Goal: Complete application form

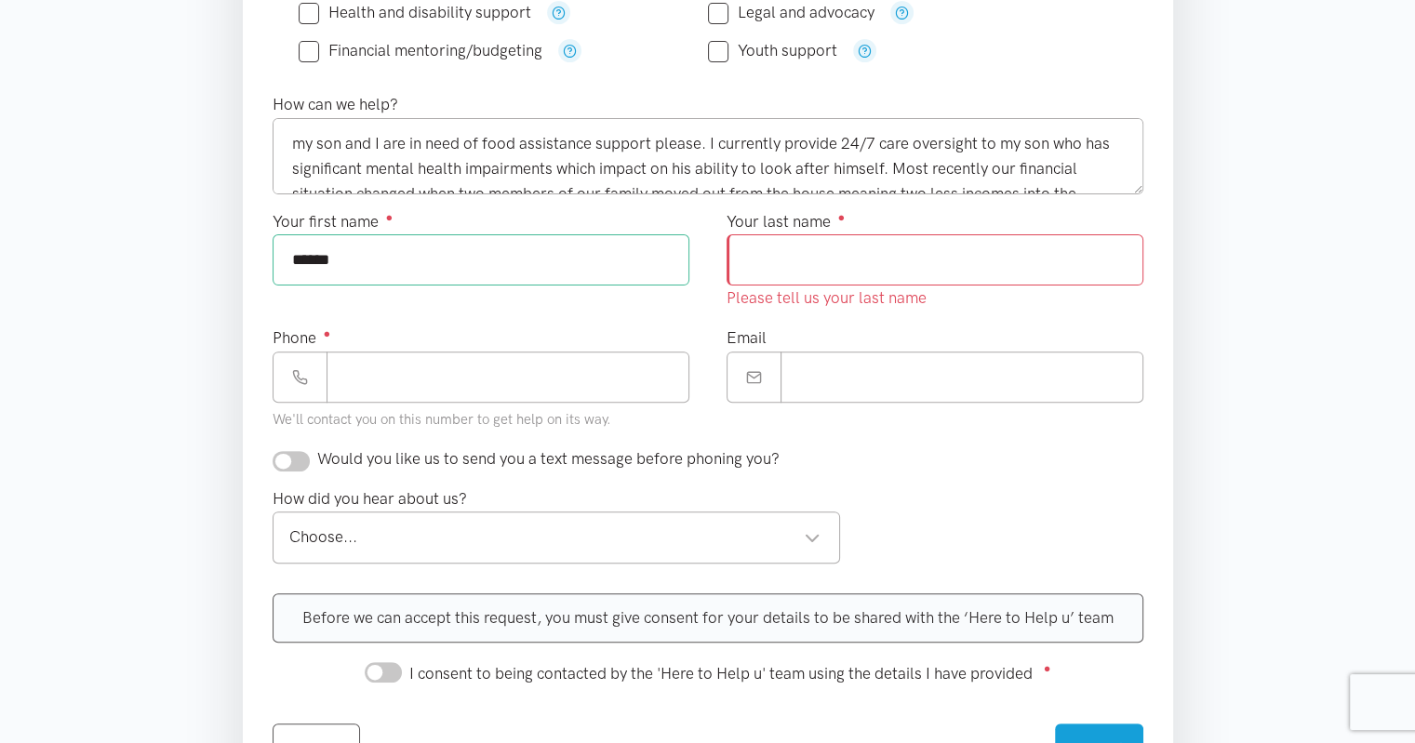
scroll to position [34, 0]
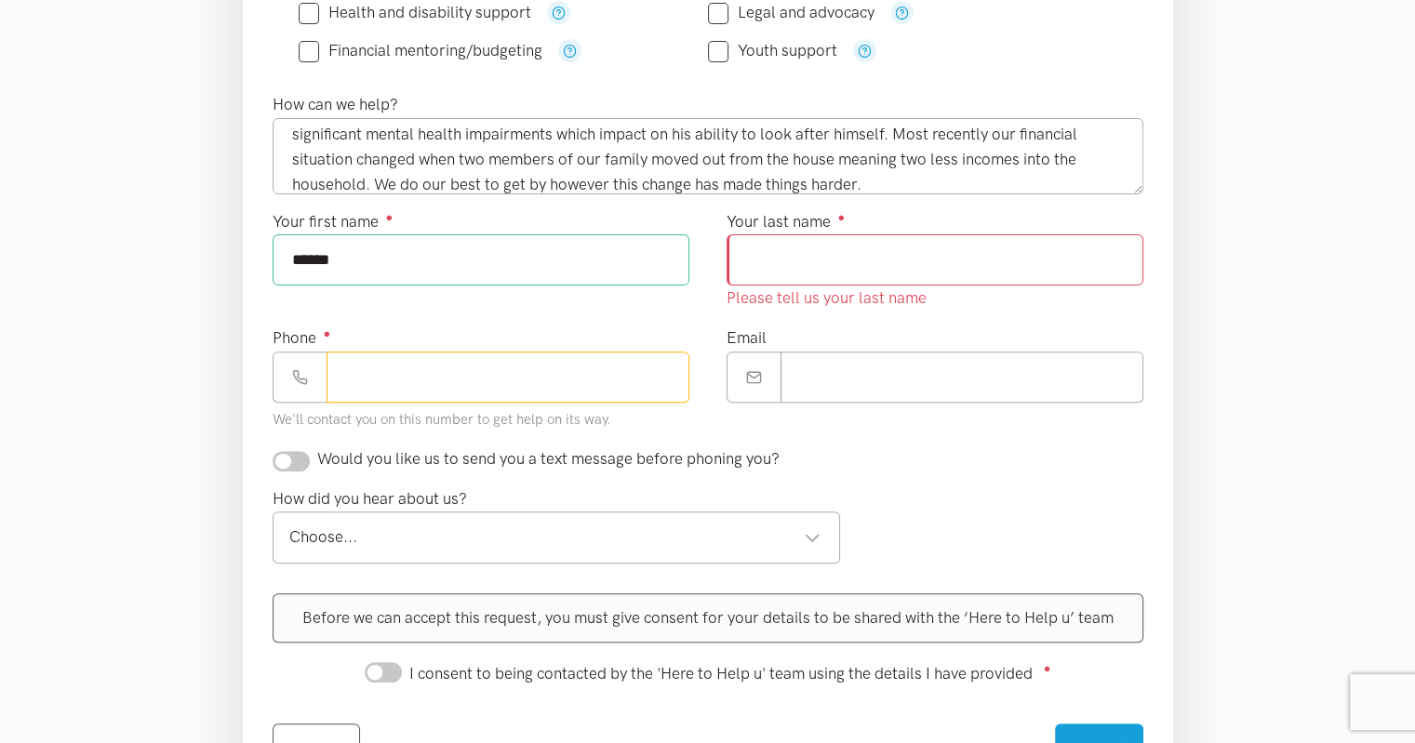
click at [353, 376] on input "Phone ●" at bounding box center [507, 377] width 363 height 51
type input "**********"
click at [874, 376] on input "Email" at bounding box center [961, 377] width 363 height 51
click at [812, 528] on div "Choose..." at bounding box center [555, 537] width 532 height 25
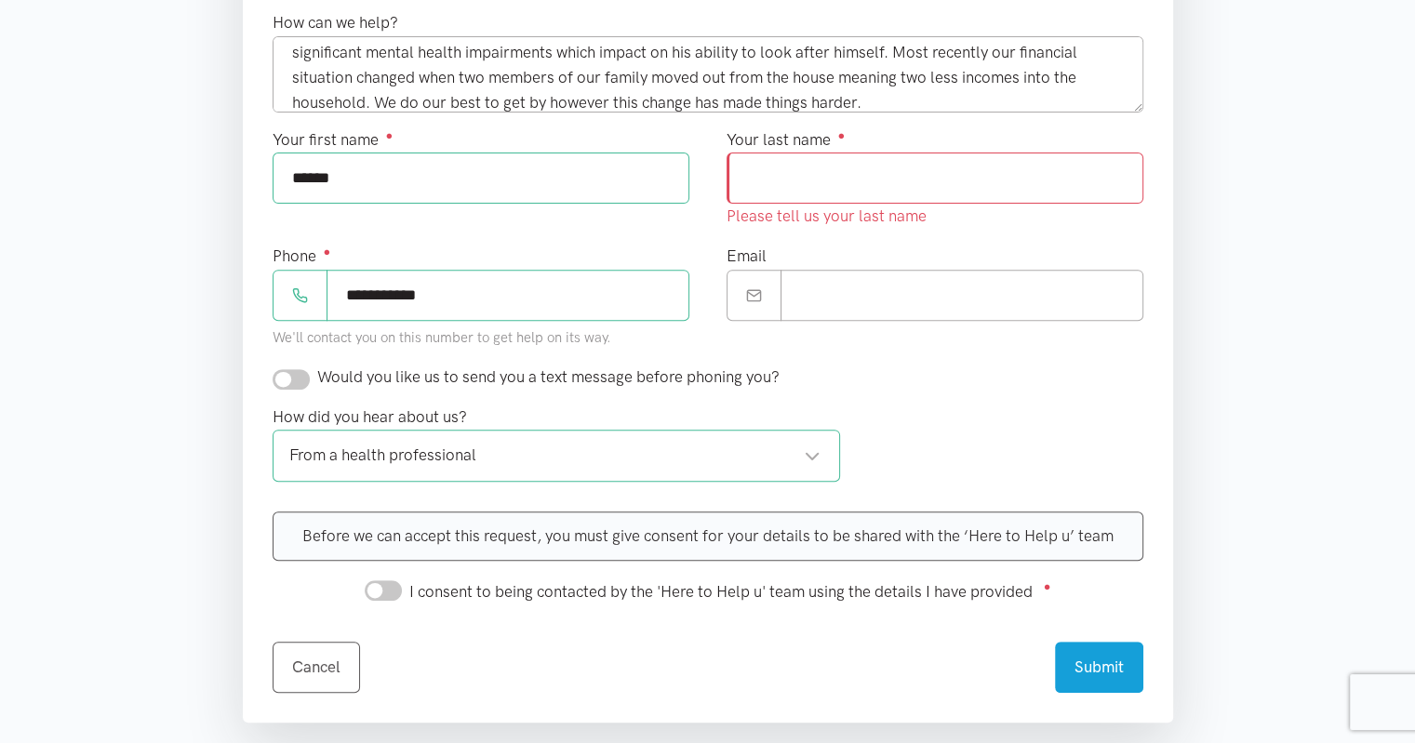
scroll to position [646, 0]
click at [856, 174] on input "Your last name ●" at bounding box center [934, 179] width 417 height 51
type input "******"
click at [894, 360] on form "Required ● What help do you need? ● All help is subject to availability Food su…" at bounding box center [708, 197] width 871 height 994
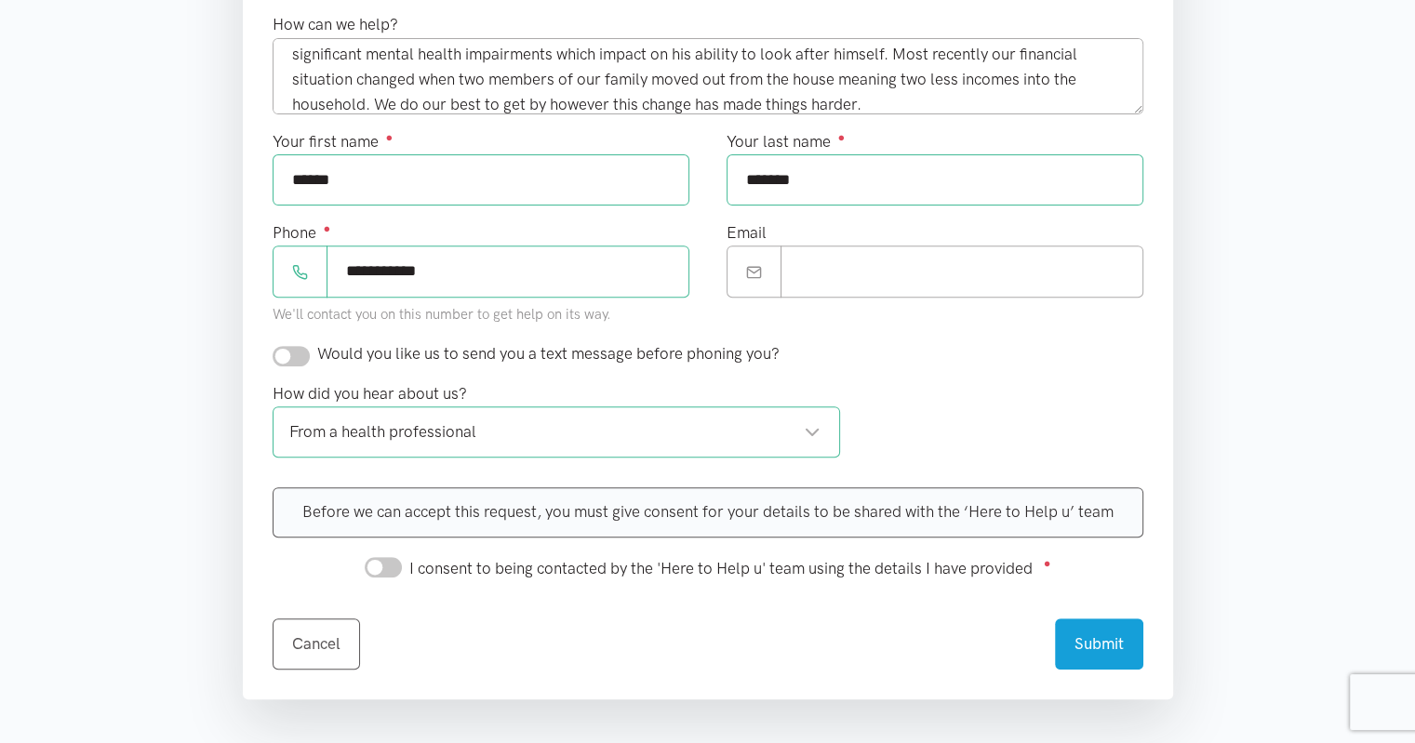
drag, startPoint x: 285, startPoint y: 352, endPoint x: 324, endPoint y: 352, distance: 39.1
click at [324, 352] on div "Would you like us to send you a text message before phoning you?" at bounding box center [526, 353] width 507 height 25
click at [396, 559] on input "I consent to being contacted by the 'Here to Help u' team using the details I h…" at bounding box center [383, 567] width 37 height 20
checkbox input "true"
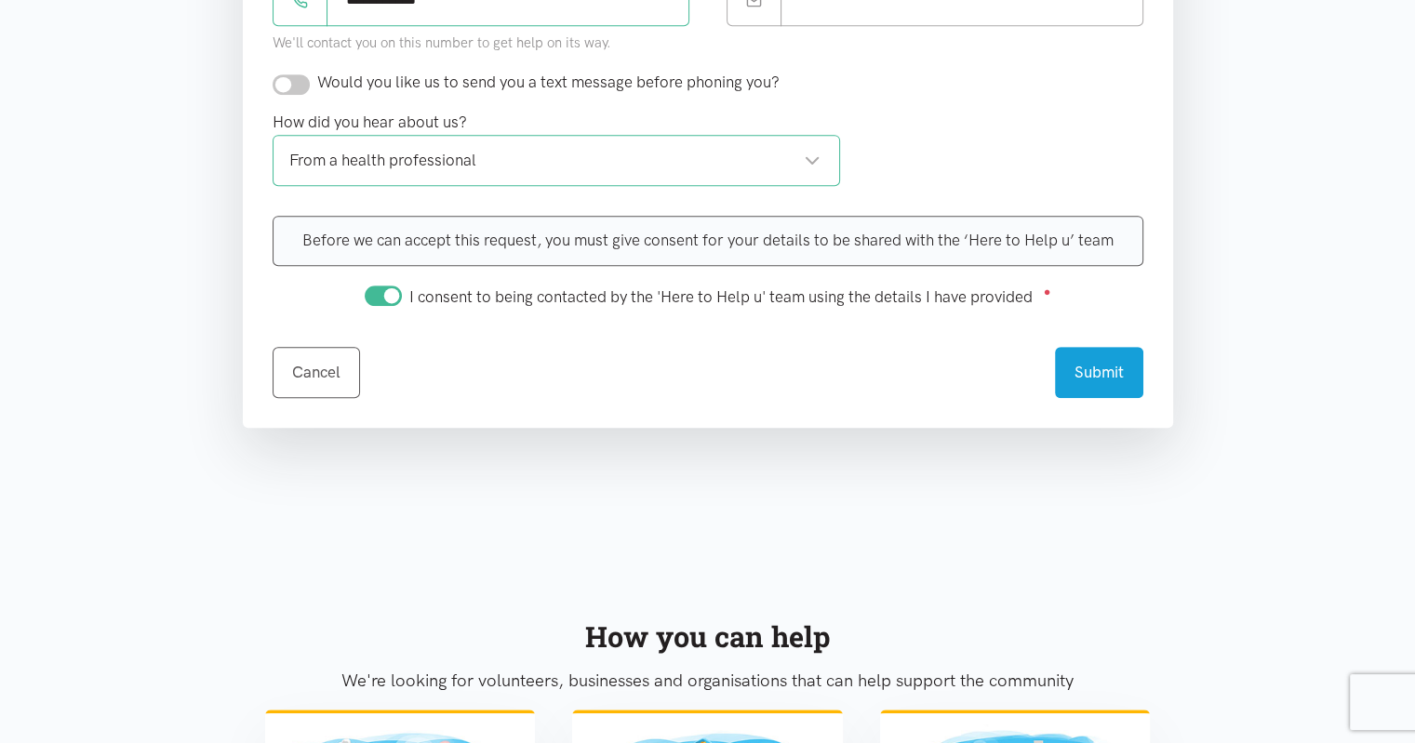
scroll to position [929, 0]
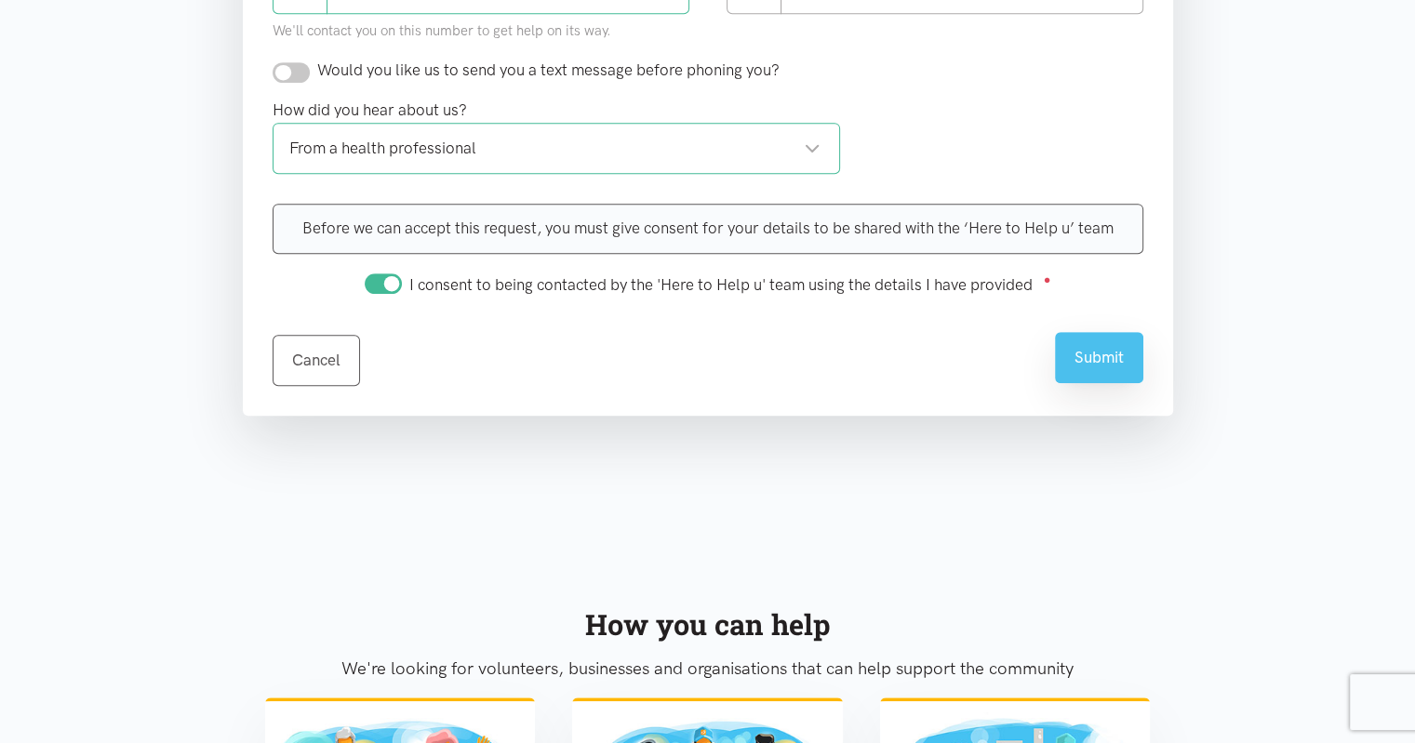
click at [1105, 356] on button "Submit" at bounding box center [1099, 357] width 88 height 51
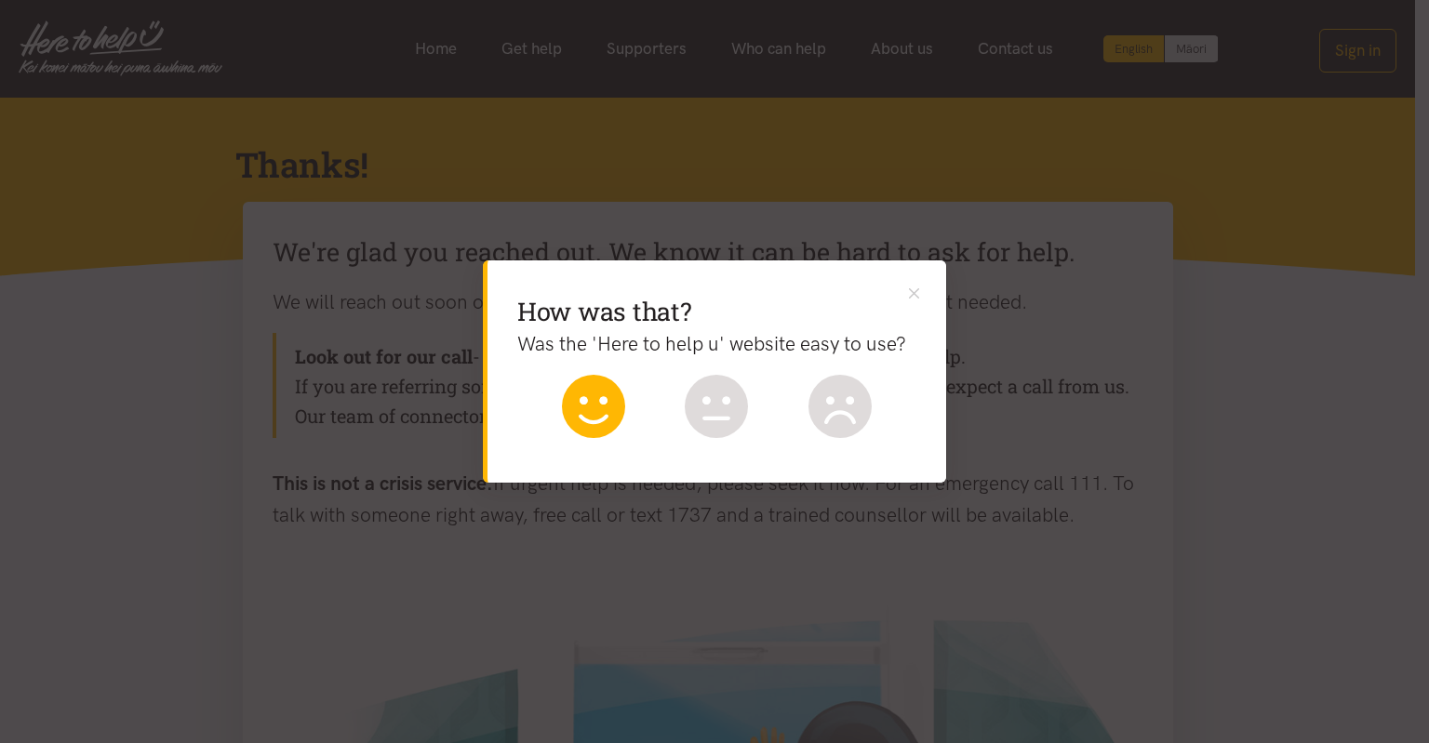
click at [593, 382] on icon at bounding box center [593, 406] width 63 height 63
